Goal: Navigation & Orientation: Understand site structure

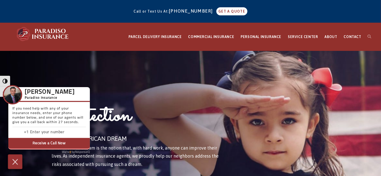
click at [14, 163] on img at bounding box center [15, 162] width 8 height 9
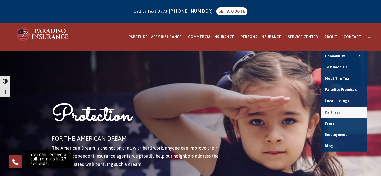
click at [337, 112] on span "Partners" at bounding box center [332, 113] width 15 height 4
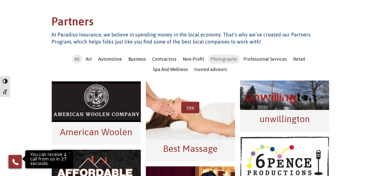
scroll to position [50, 0]
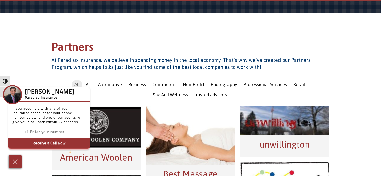
drag, startPoint x: 16, startPoint y: 159, endPoint x: 13, endPoint y: 158, distance: 3.3
click at [16, 159] on img at bounding box center [15, 162] width 8 height 8
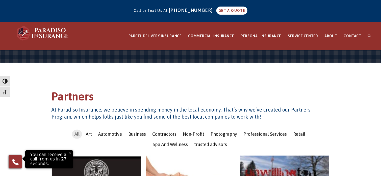
scroll to position [0, 0]
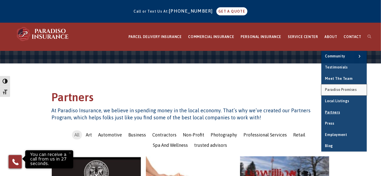
click at [342, 88] on span "Paradiso Promises" at bounding box center [341, 90] width 32 height 4
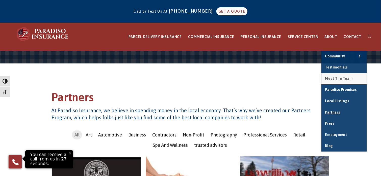
click at [336, 77] on span "Meet the Team" at bounding box center [339, 79] width 28 height 4
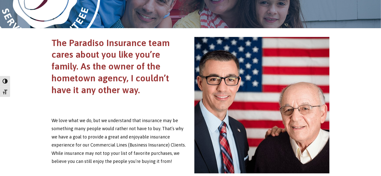
scroll to position [151, 0]
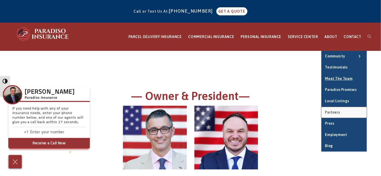
click at [331, 111] on span "Partners" at bounding box center [332, 113] width 15 height 4
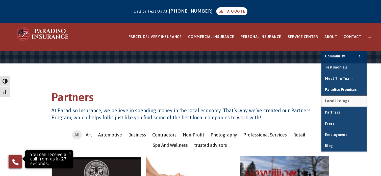
click at [335, 102] on span "Local Listings" at bounding box center [337, 101] width 24 height 4
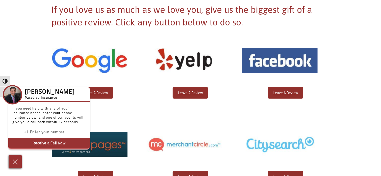
scroll to position [25, 0]
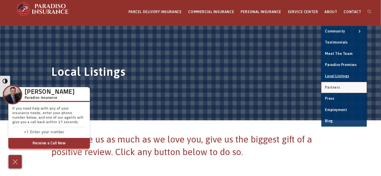
click at [338, 84] on link "Partners" at bounding box center [343, 87] width 45 height 11
